Goal: Contribute content

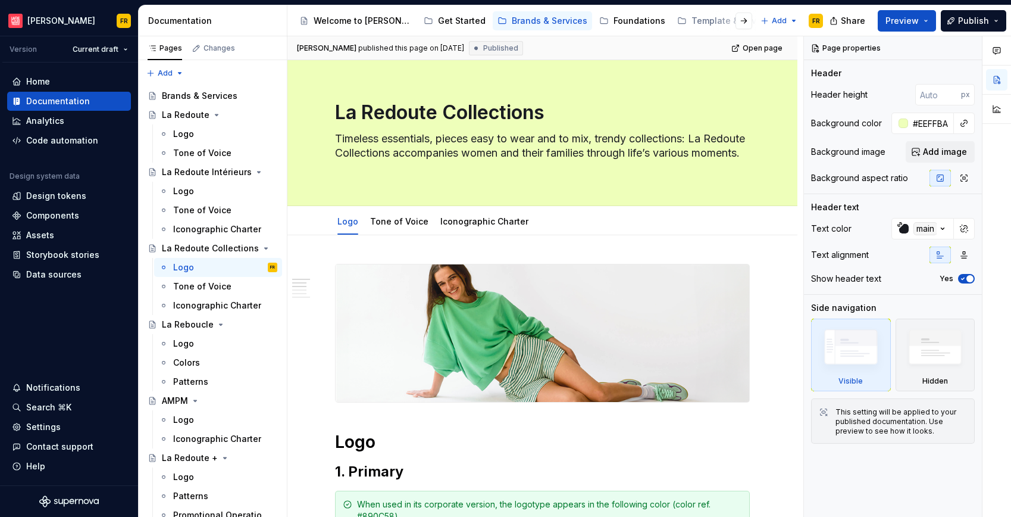
scroll to position [380, 0]
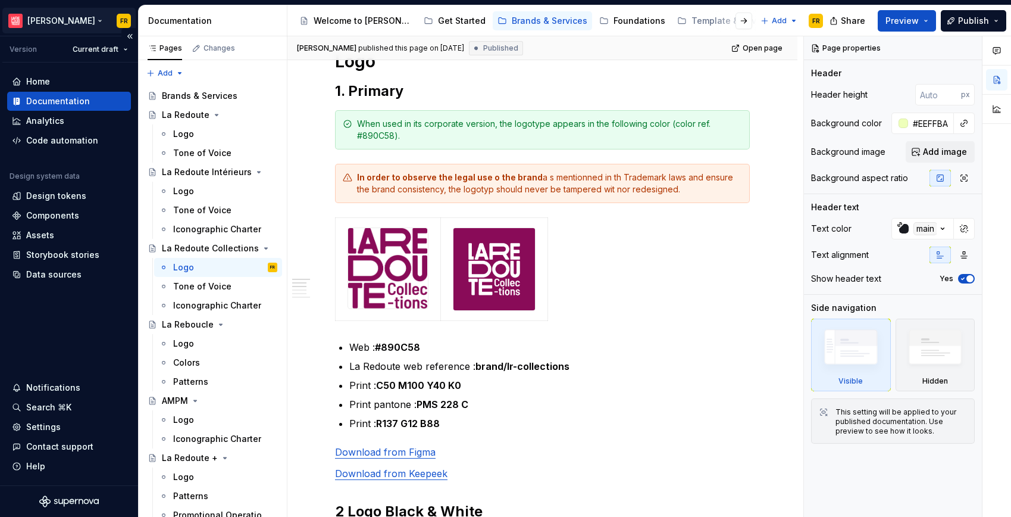
click at [48, 16] on html "[PERSON_NAME] FR Version Current draft Home Documentation Analytics Code automa…" at bounding box center [505, 258] width 1011 height 517
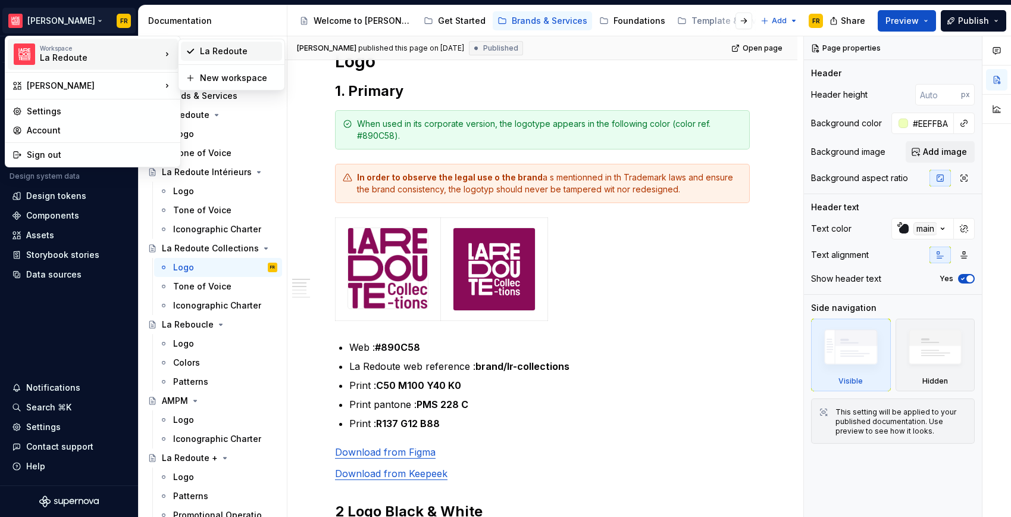
click at [214, 51] on div "La Redoute" at bounding box center [238, 51] width 77 height 12
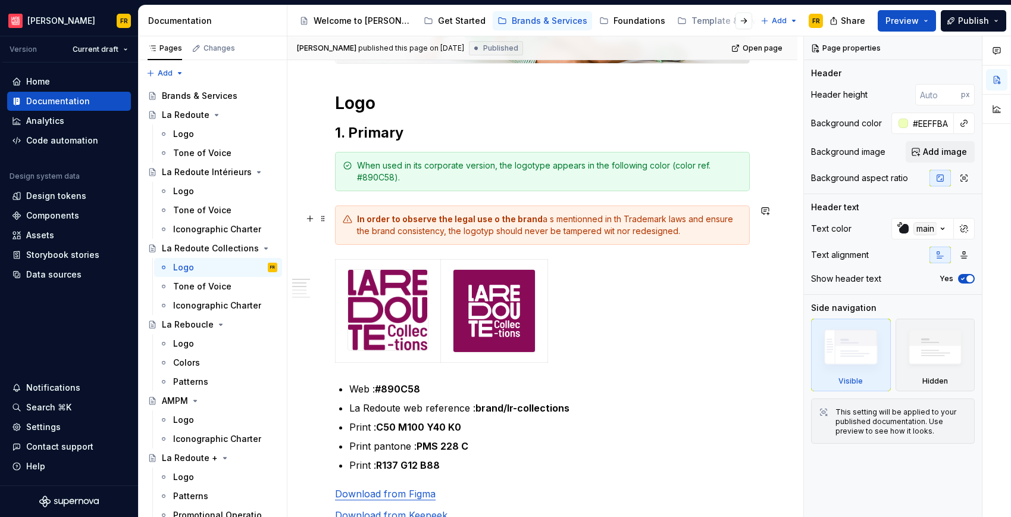
scroll to position [205, 0]
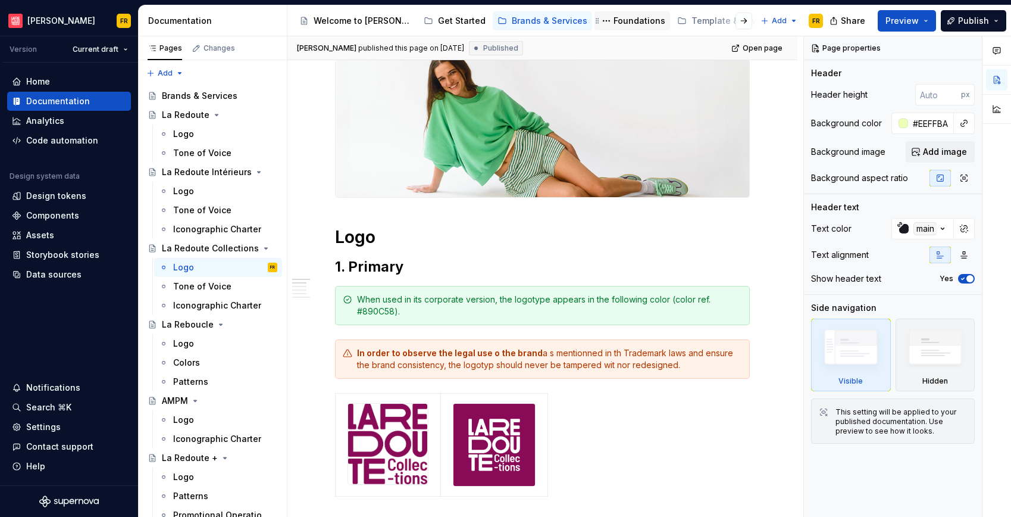
click at [620, 24] on div "Foundations" at bounding box center [640, 21] width 52 height 12
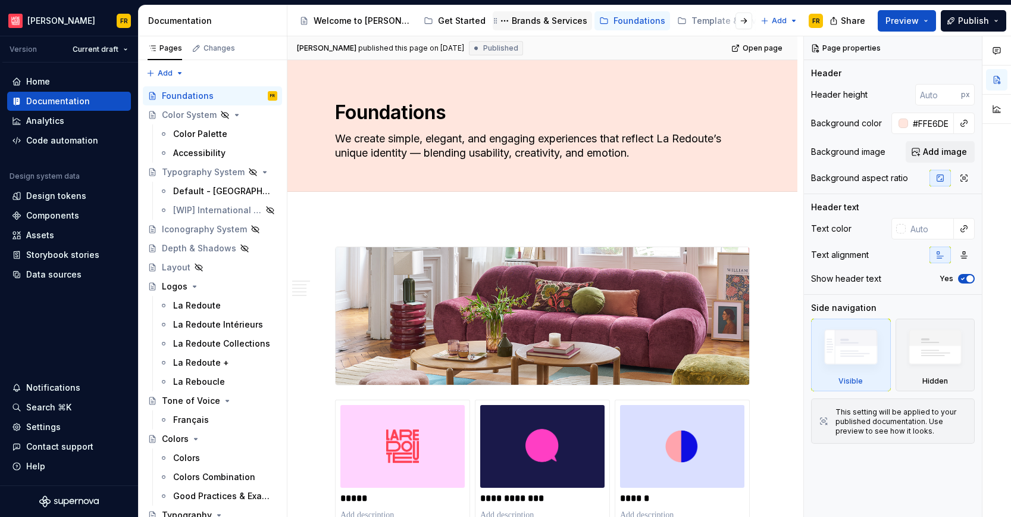
click at [541, 17] on div "Brands & Services" at bounding box center [550, 21] width 76 height 12
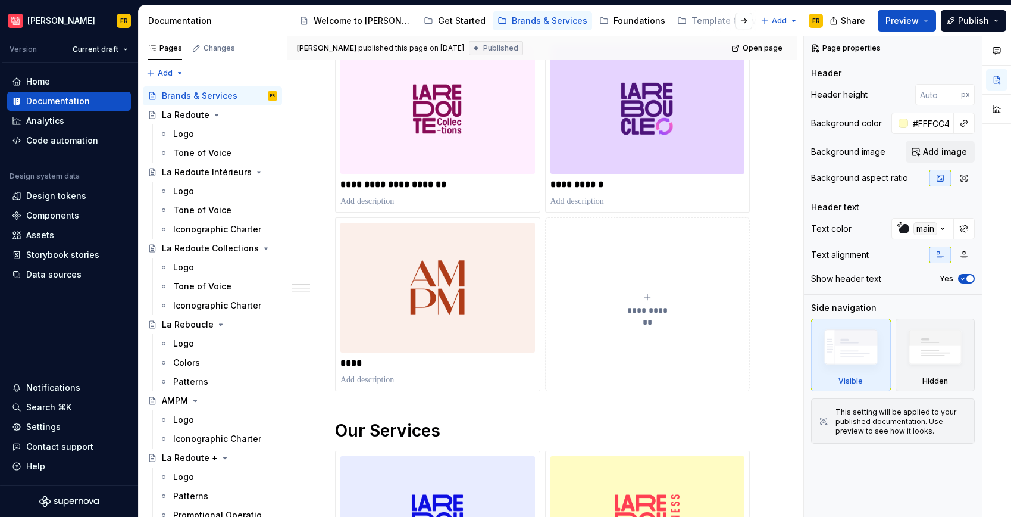
scroll to position [680, 0]
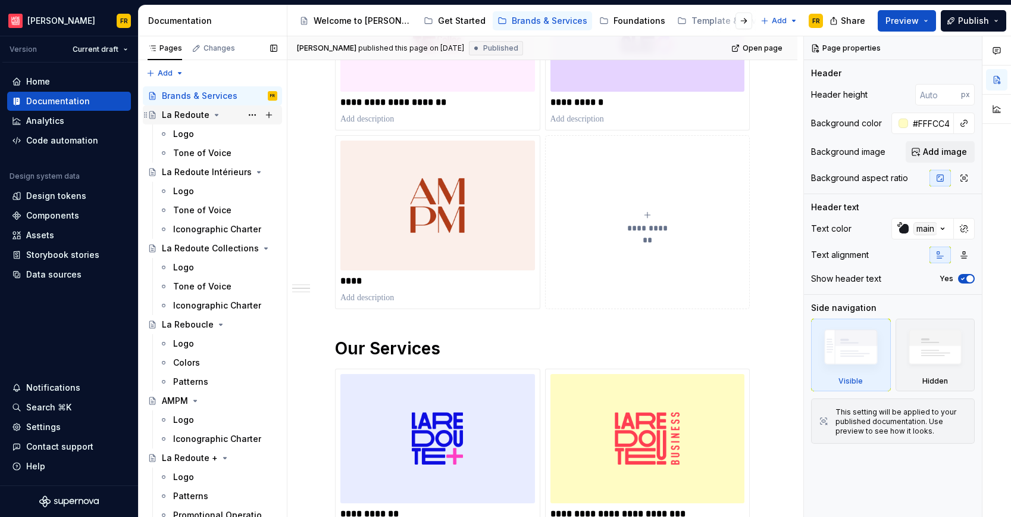
click at [215, 115] on icon "Page tree" at bounding box center [217, 115] width 10 height 10
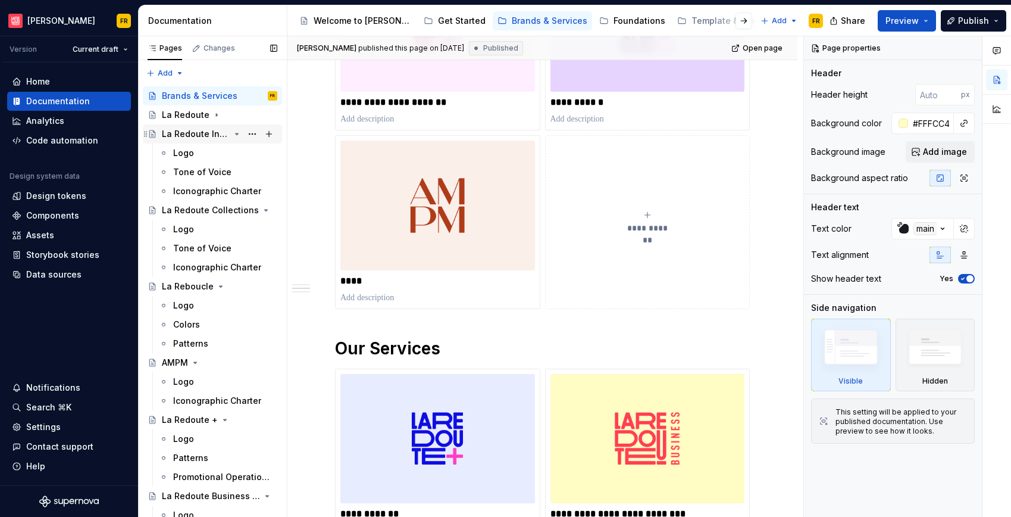
click at [232, 134] on icon "Page tree" at bounding box center [237, 134] width 10 height 10
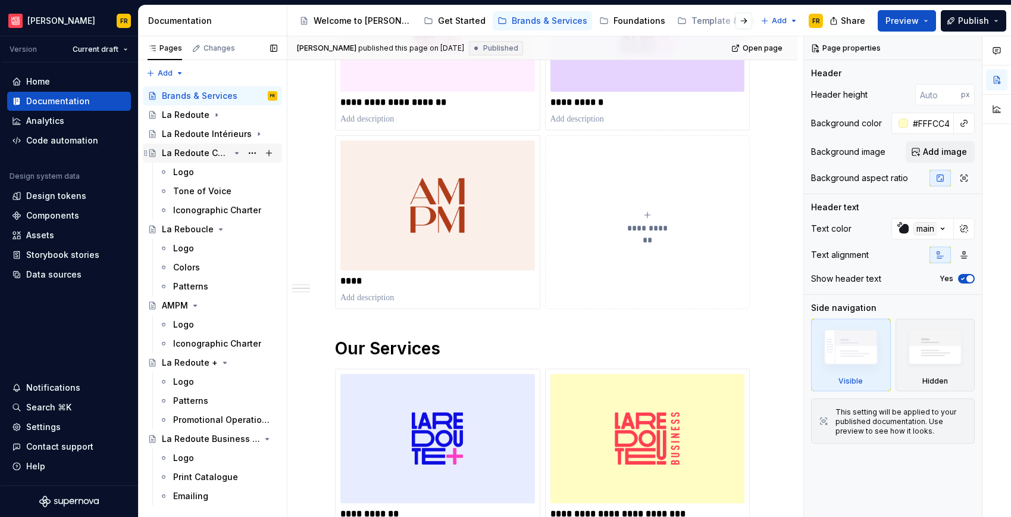
click at [236, 152] on icon "Page tree" at bounding box center [237, 152] width 3 height 1
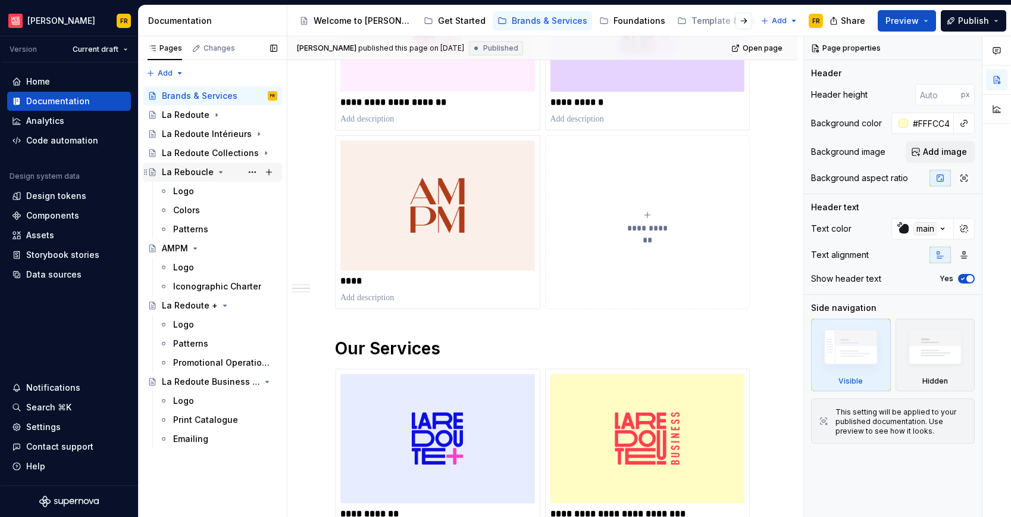
click at [216, 174] on icon "Page tree" at bounding box center [221, 172] width 10 height 10
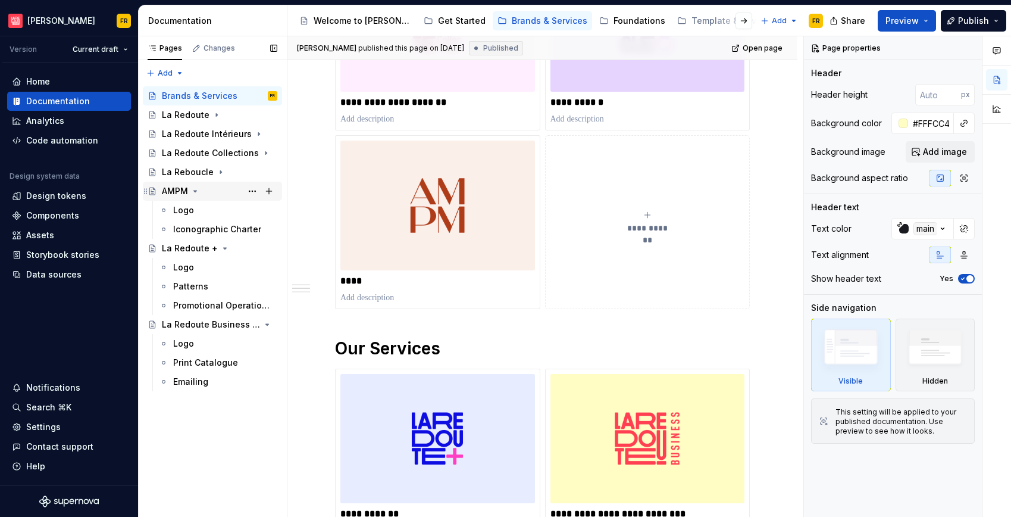
click at [196, 194] on icon "Page tree" at bounding box center [195, 191] width 10 height 10
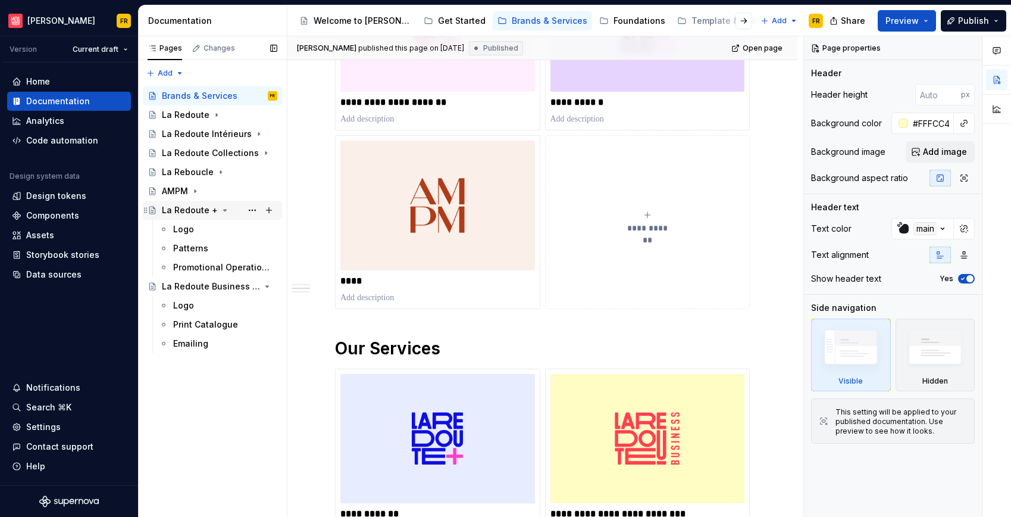
click at [224, 210] on icon "Page tree" at bounding box center [225, 209] width 3 height 1
click at [239, 228] on icon "Page tree" at bounding box center [237, 229] width 10 height 10
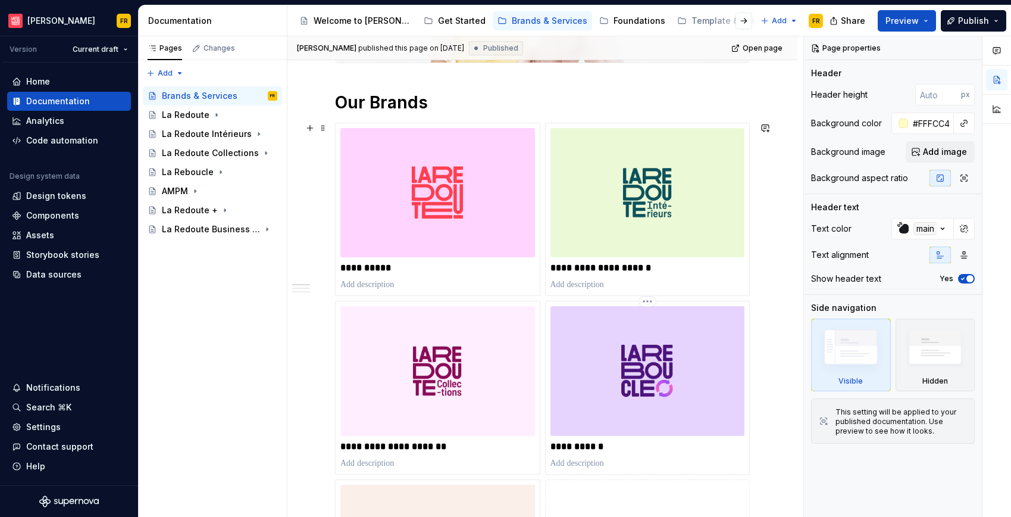
scroll to position [282, 0]
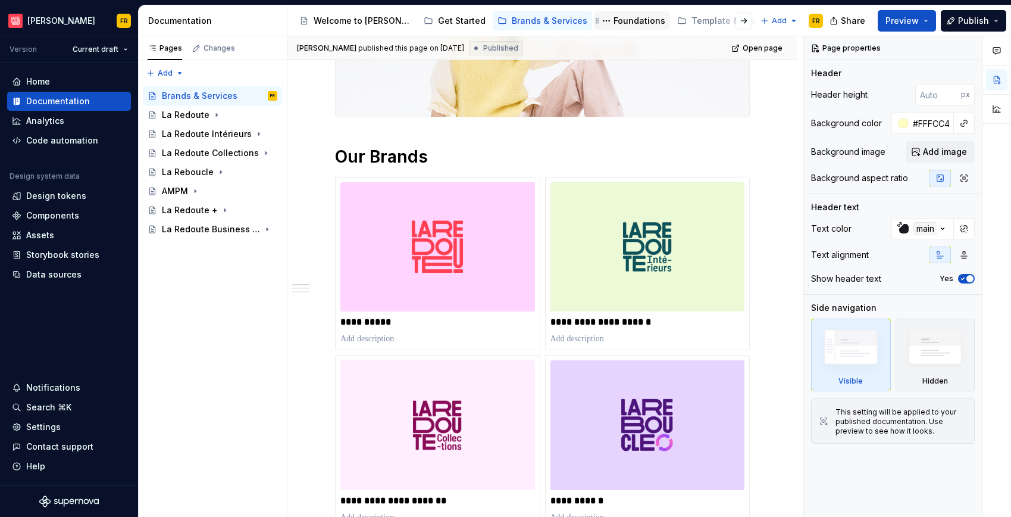
click at [614, 26] on div "Foundations" at bounding box center [640, 21] width 52 height 12
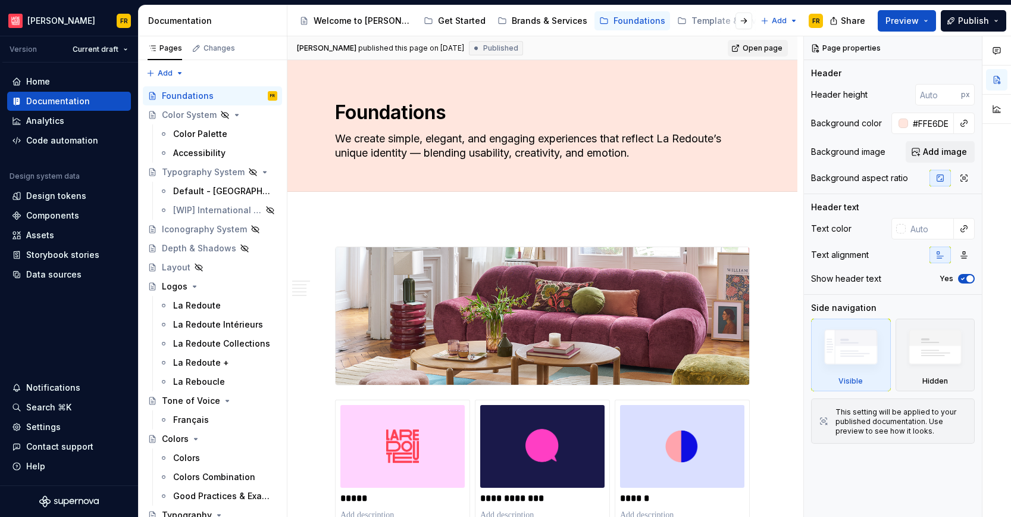
click at [767, 49] on span "Open page" at bounding box center [763, 48] width 40 height 10
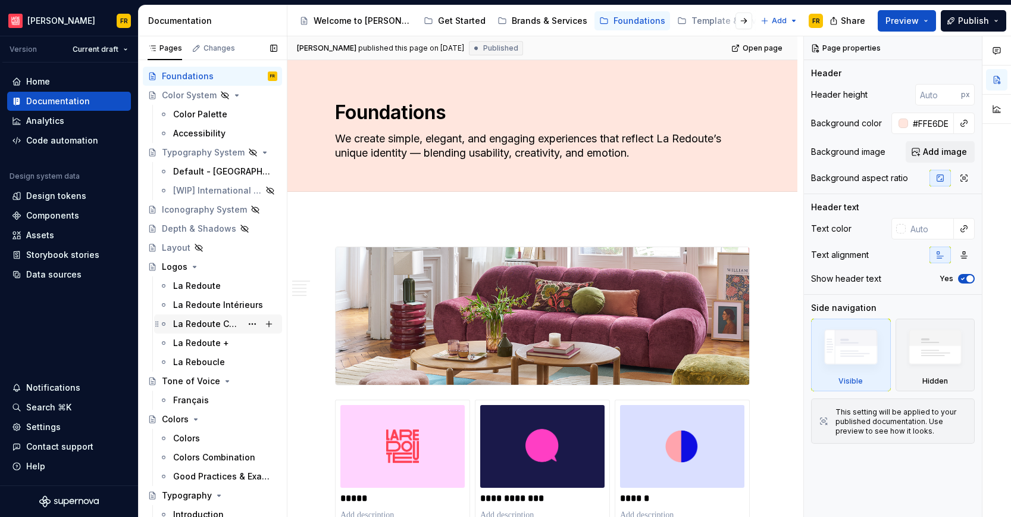
scroll to position [59, 0]
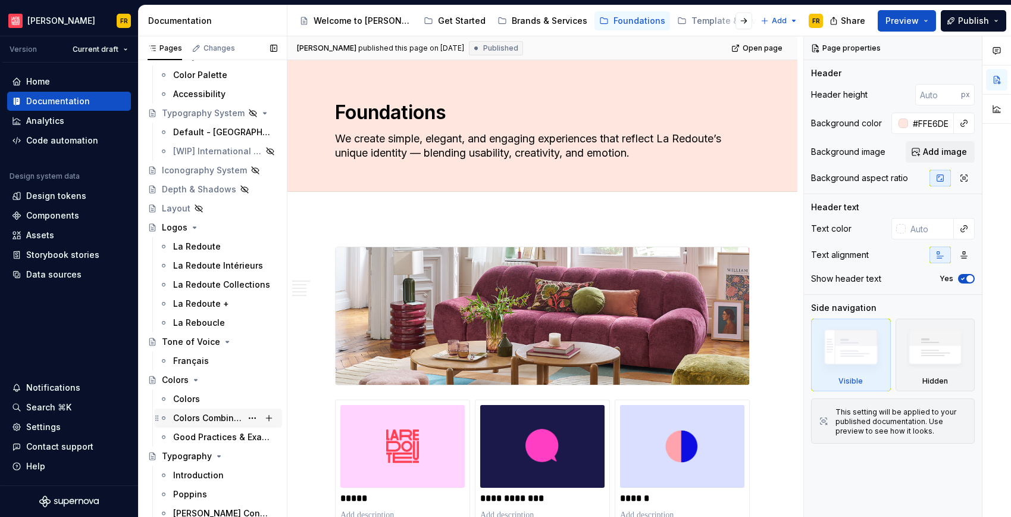
click at [183, 414] on div "Colors Combination" at bounding box center [207, 418] width 68 height 12
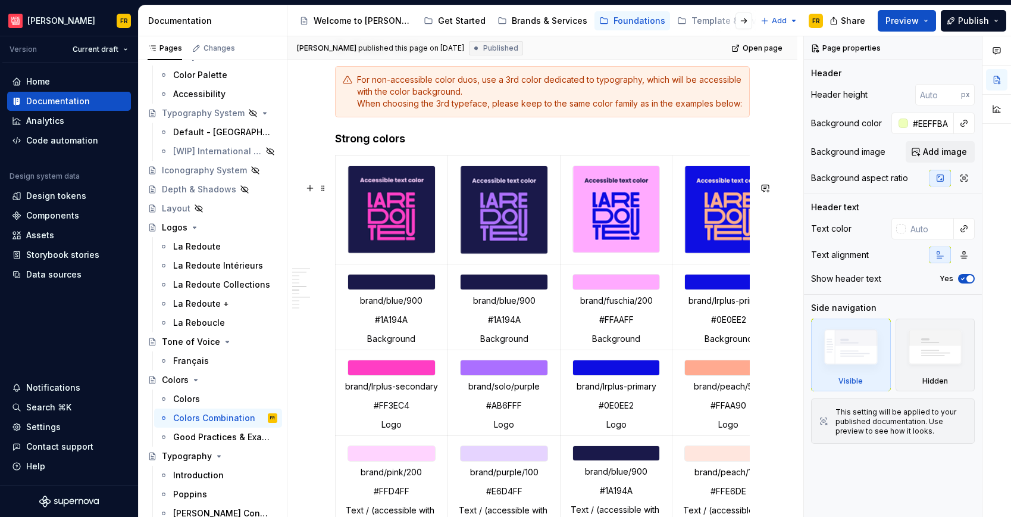
scroll to position [1208, 0]
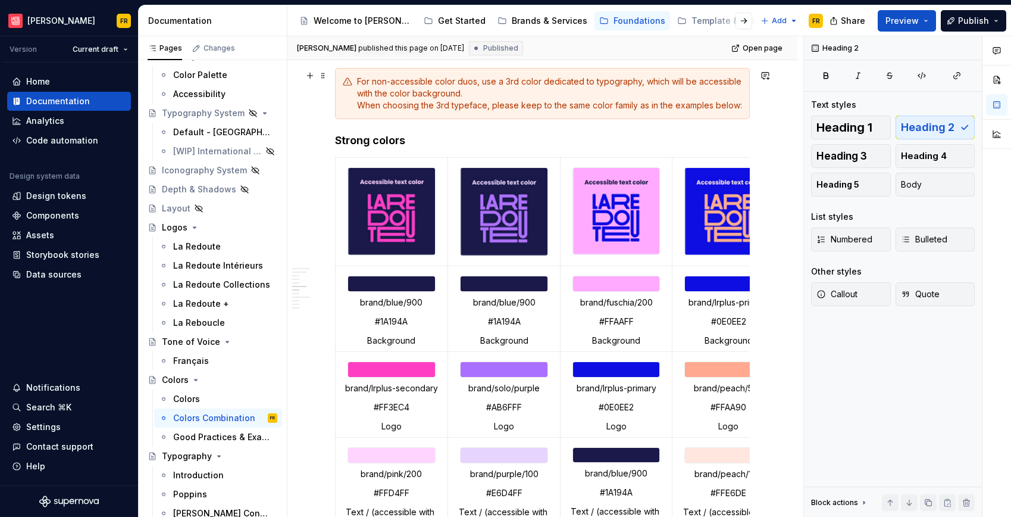
click at [384, 58] on h2 "2. Color trios" at bounding box center [542, 48] width 415 height 19
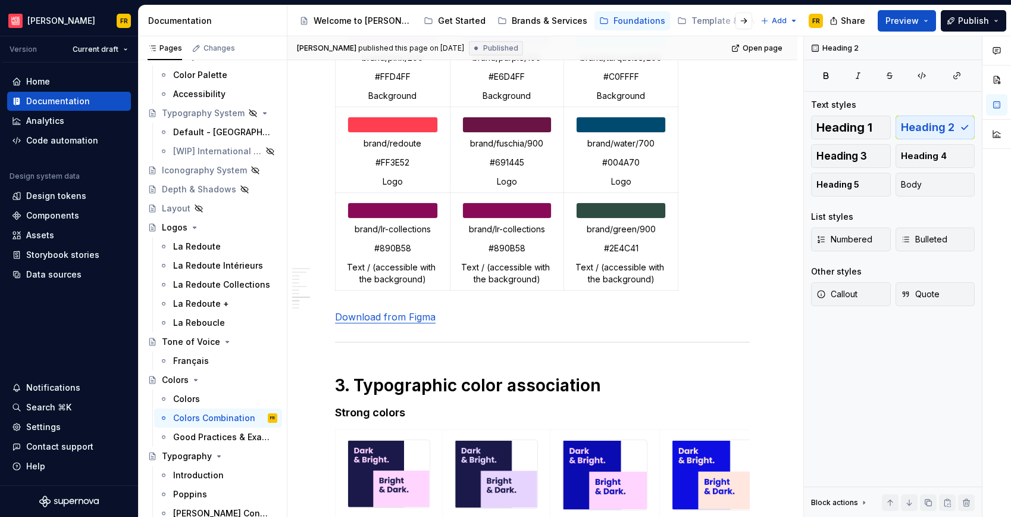
scroll to position [1933, 0]
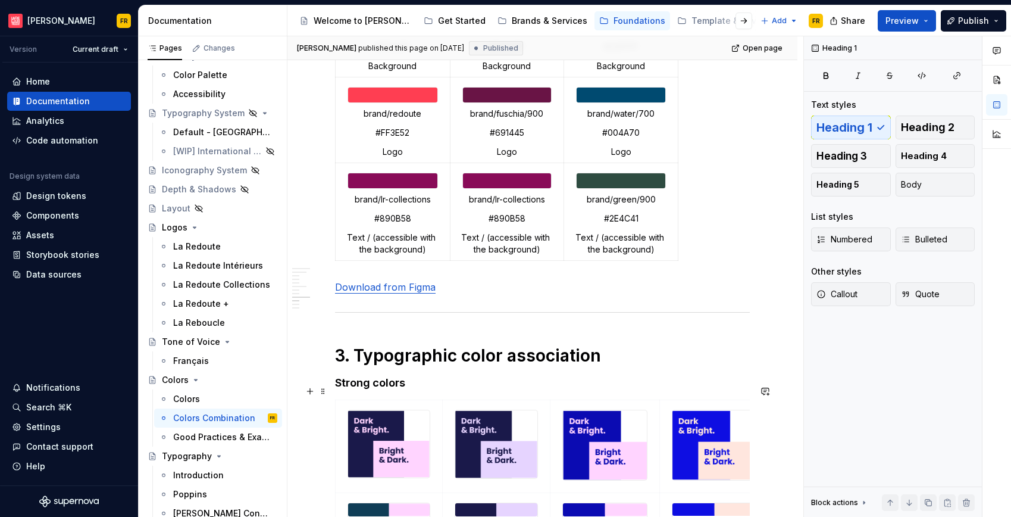
click at [513, 366] on h1 "3. Typographic color association" at bounding box center [542, 355] width 415 height 21
click at [914, 128] on span "Heading 2" at bounding box center [928, 127] width 54 height 12
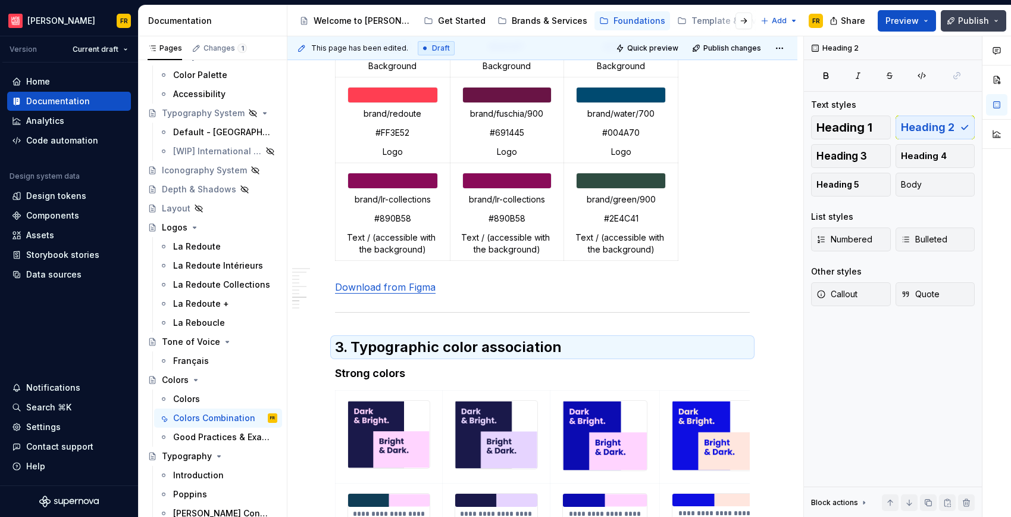
click at [972, 22] on span "Publish" at bounding box center [973, 21] width 31 height 12
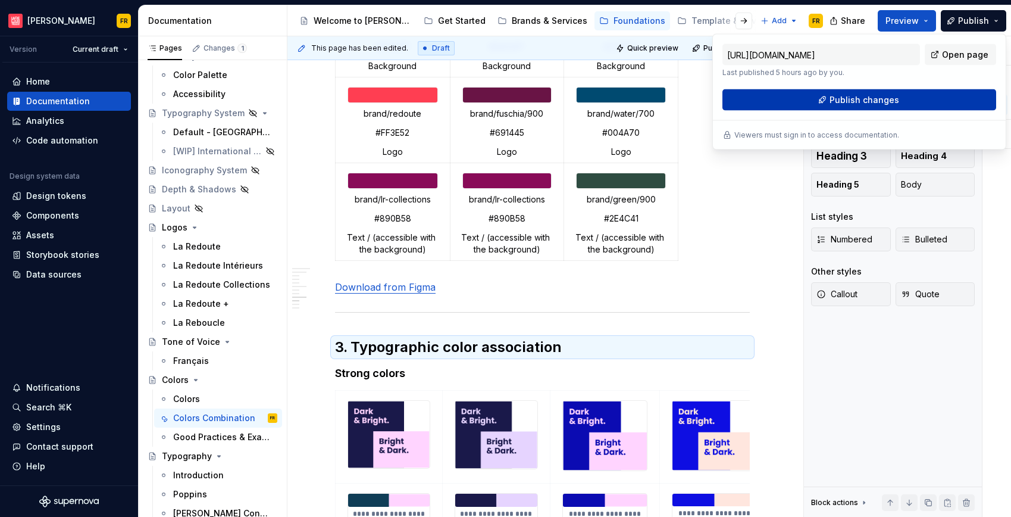
click at [899, 98] on button "Publish changes" at bounding box center [859, 99] width 274 height 21
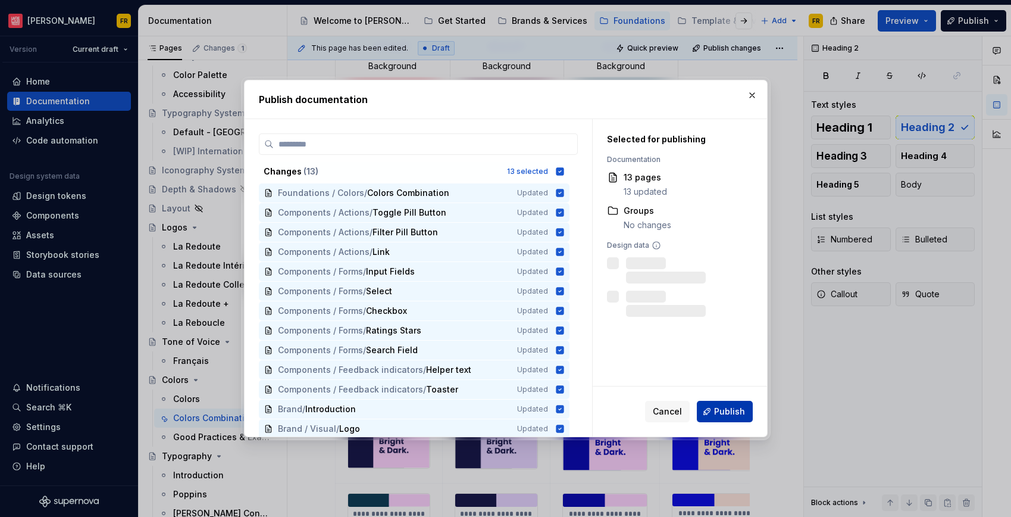
click at [732, 405] on button "Publish" at bounding box center [725, 410] width 56 height 21
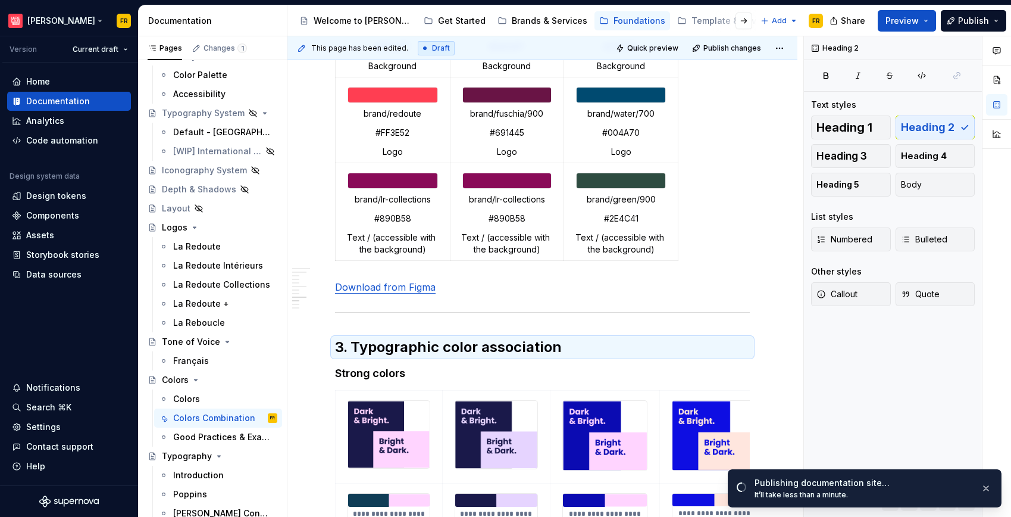
click at [38, 19] on html "[PERSON_NAME] FR Version Current draft Home Documentation Analytics Code automa…" at bounding box center [505, 258] width 1011 height 517
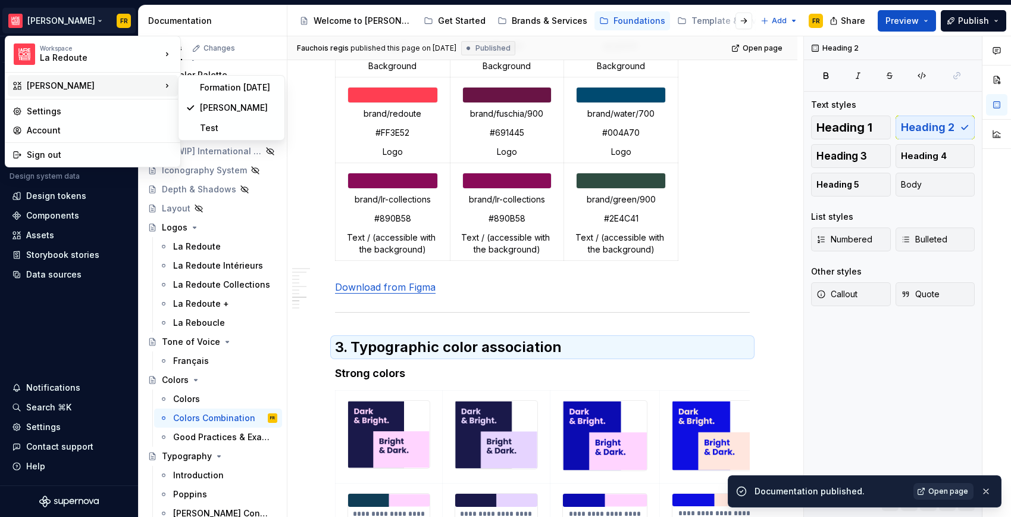
click at [931, 485] on link "Open page" at bounding box center [943, 491] width 60 height 17
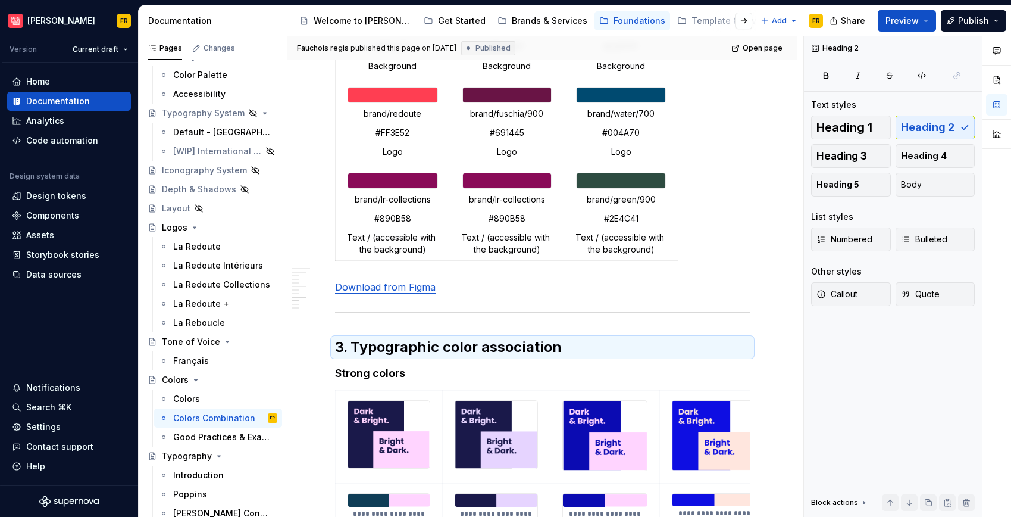
type textarea "*"
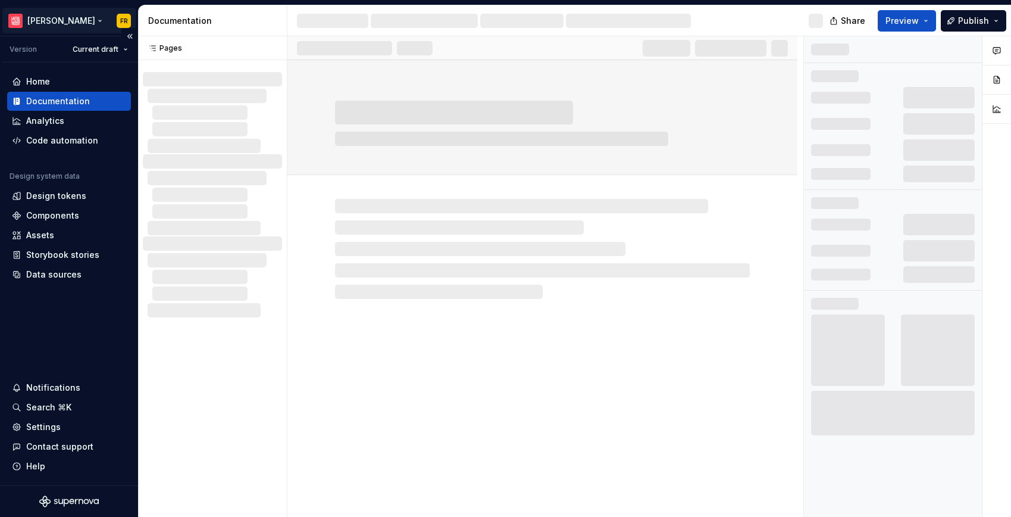
click at [51, 18] on html "La Maille FR Version Current draft Home Documentation Analytics Code automation…" at bounding box center [505, 258] width 1011 height 517
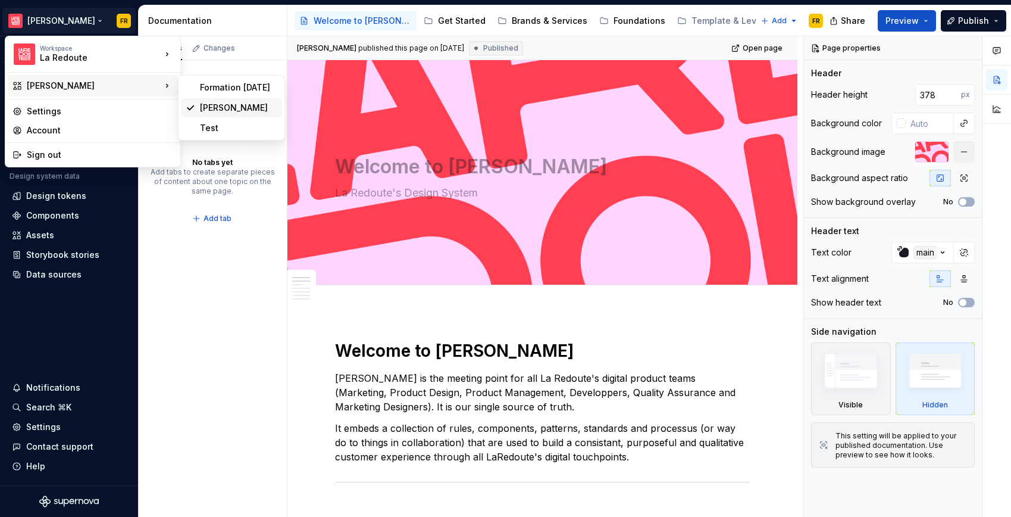
click at [208, 104] on div "[PERSON_NAME]" at bounding box center [238, 108] width 77 height 12
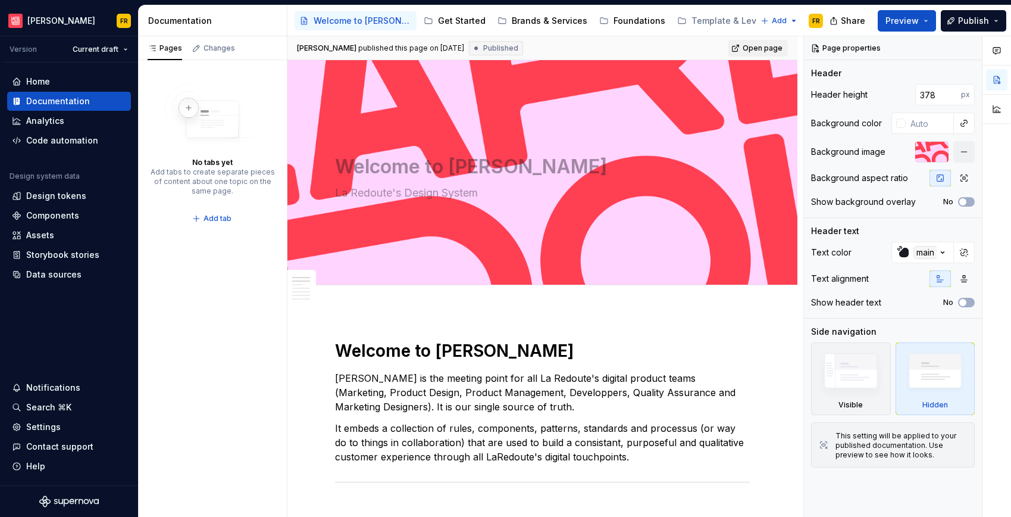
click at [748, 48] on span "Open page" at bounding box center [763, 48] width 40 height 10
type textarea "*"
